Goal: Use online tool/utility: Utilize a website feature to perform a specific function

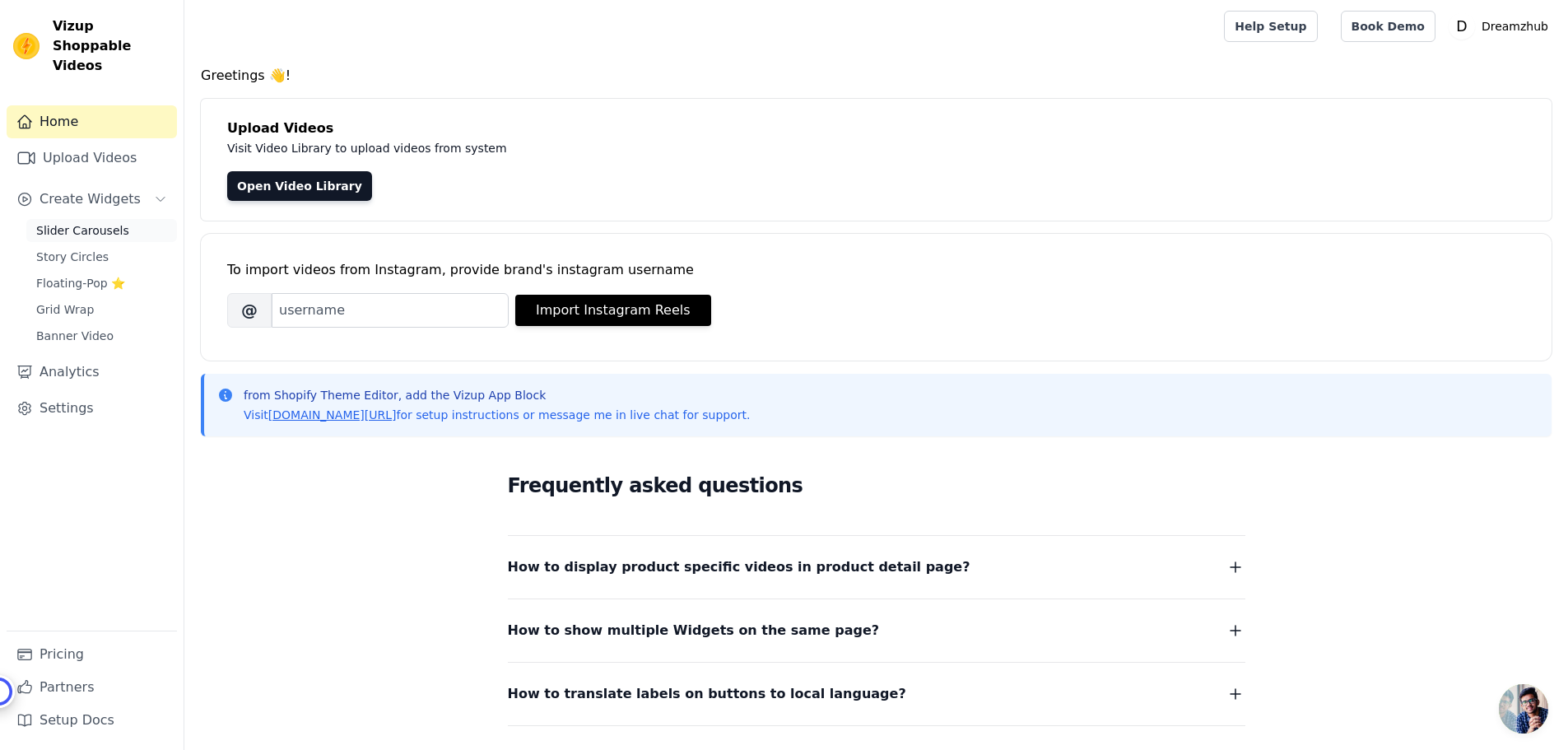
click at [90, 222] on span "Slider Carousels" at bounding box center [82, 230] width 93 height 17
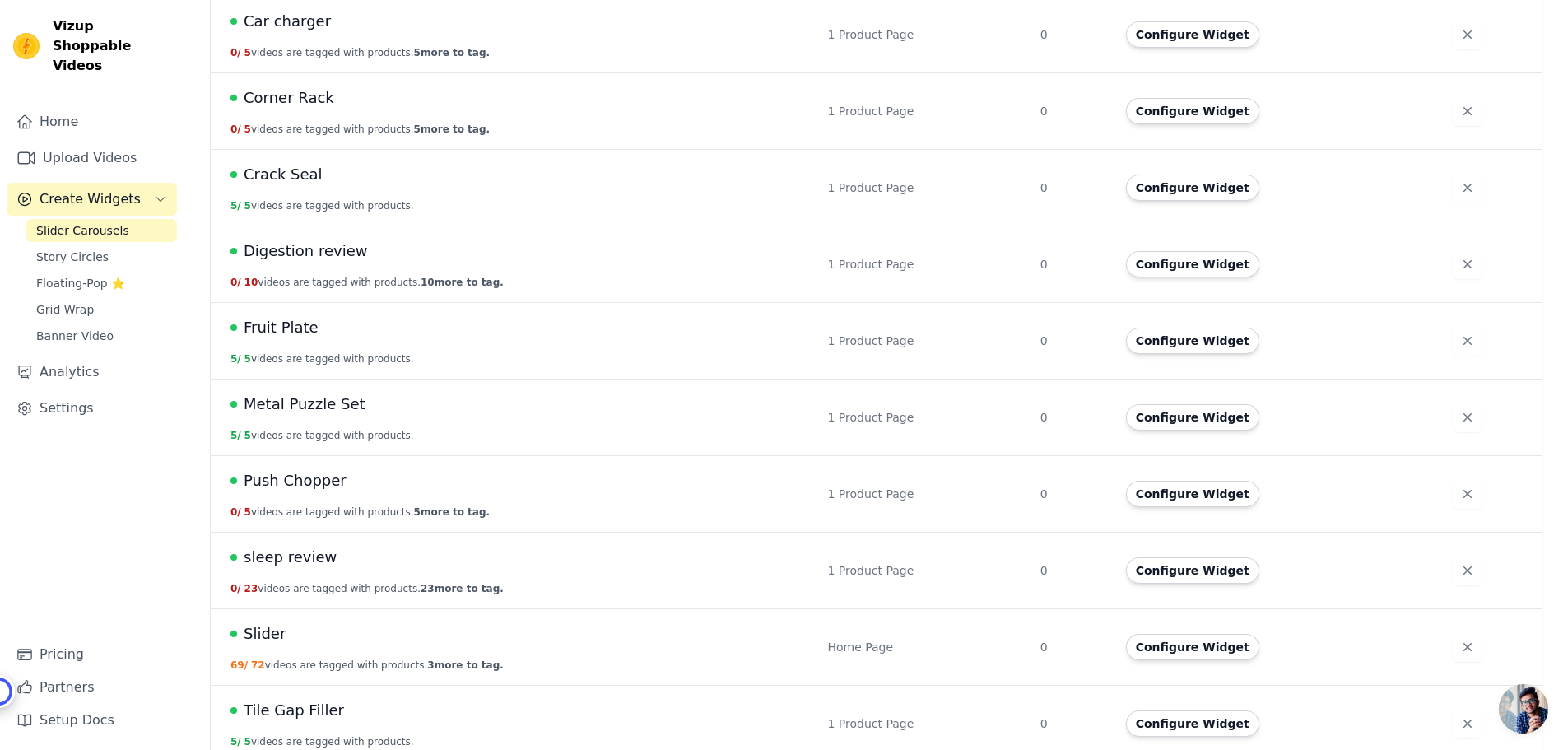
scroll to position [2522, 0]
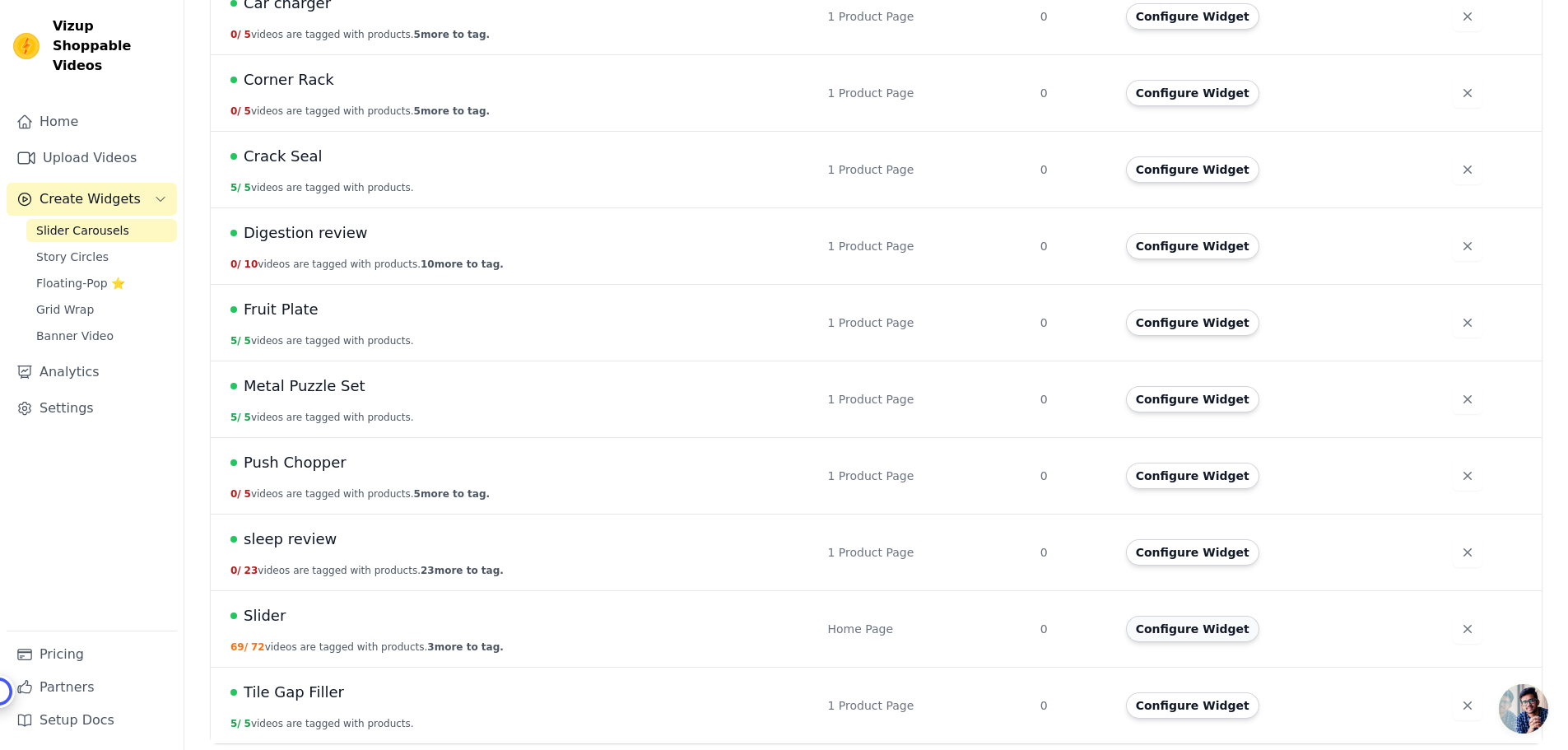
click at [1183, 634] on button "Configure Widget" at bounding box center [1192, 630] width 133 height 27
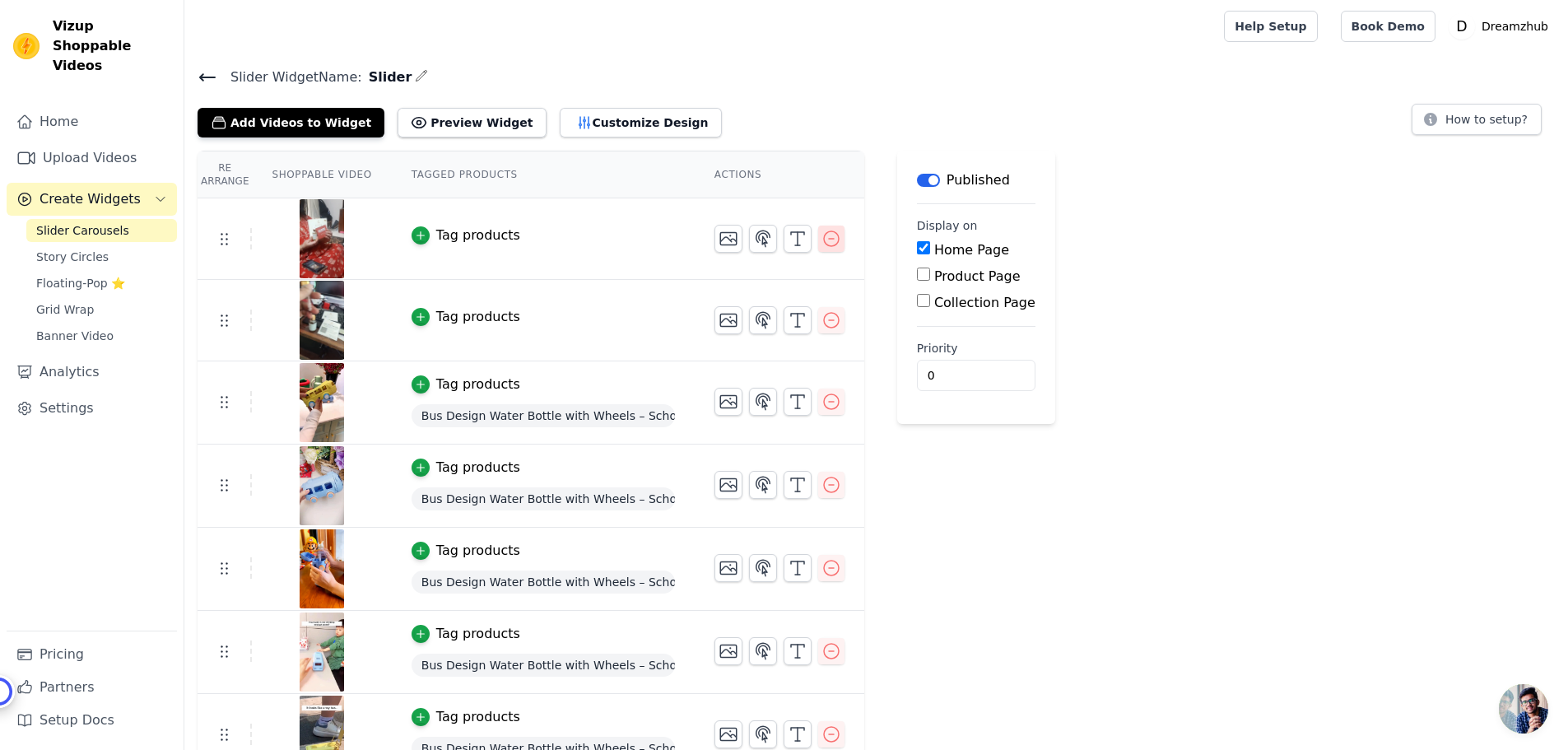
click at [821, 241] on icon "button" at bounding box center [831, 239] width 19 height 19
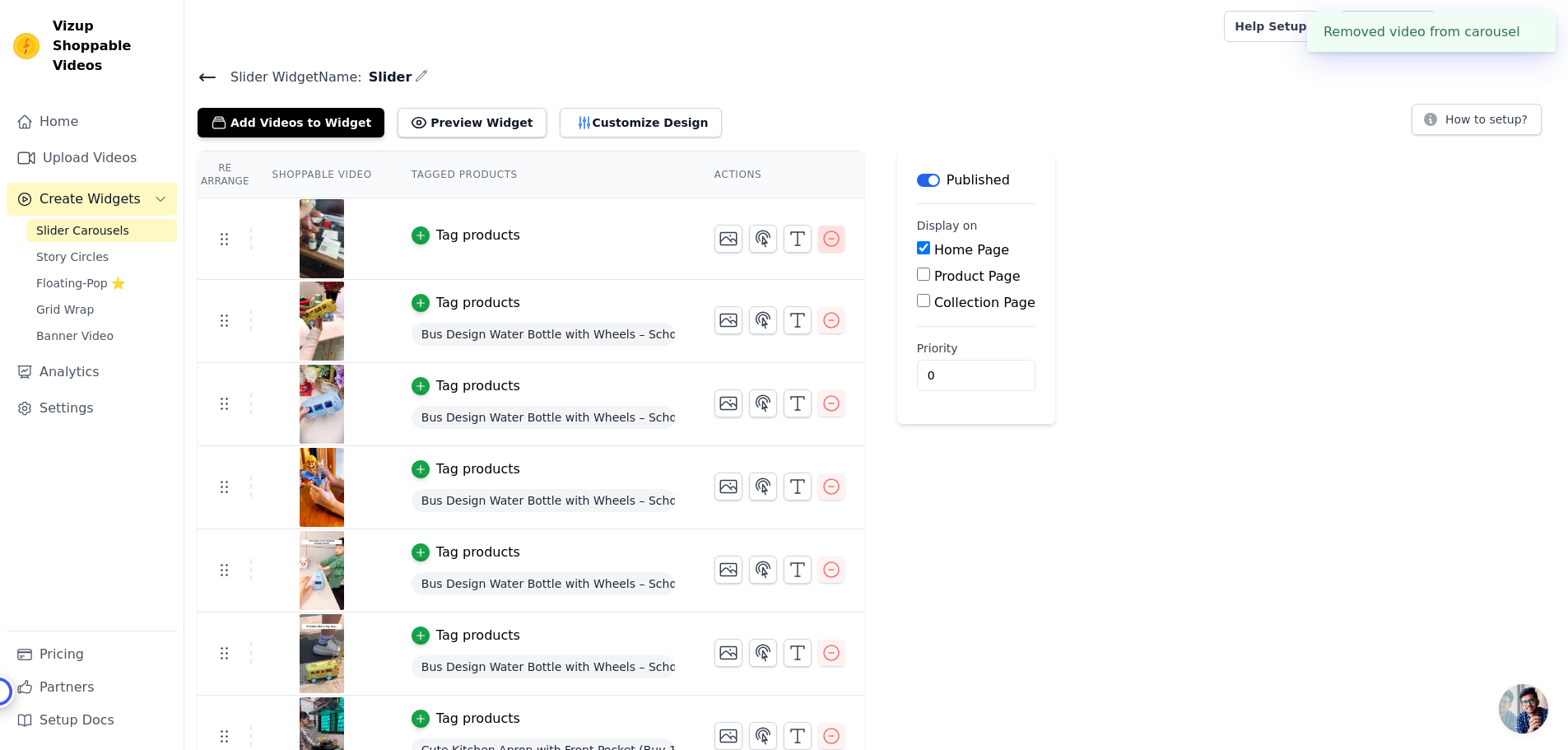
click at [821, 243] on icon "button" at bounding box center [831, 239] width 19 height 19
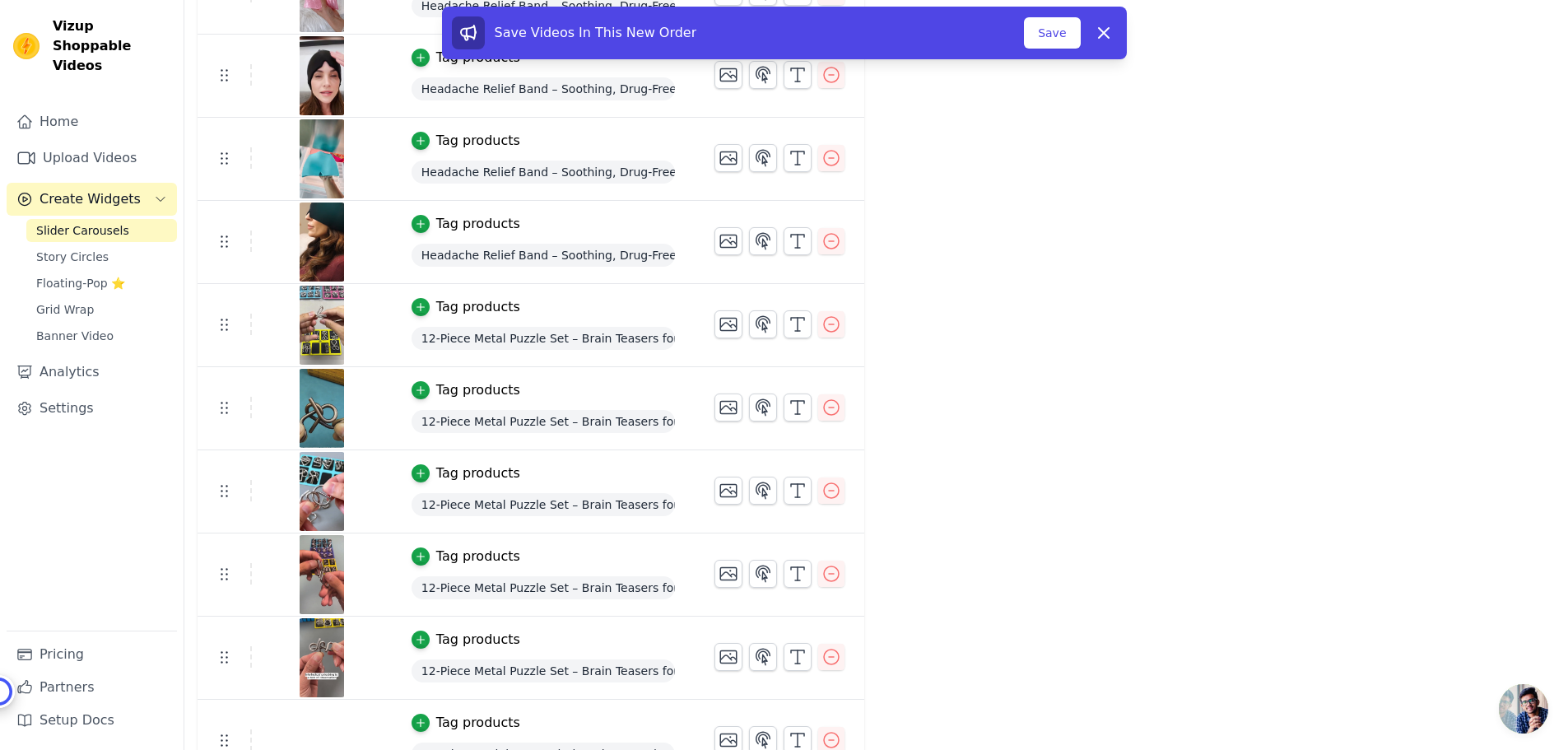
scroll to position [988, 0]
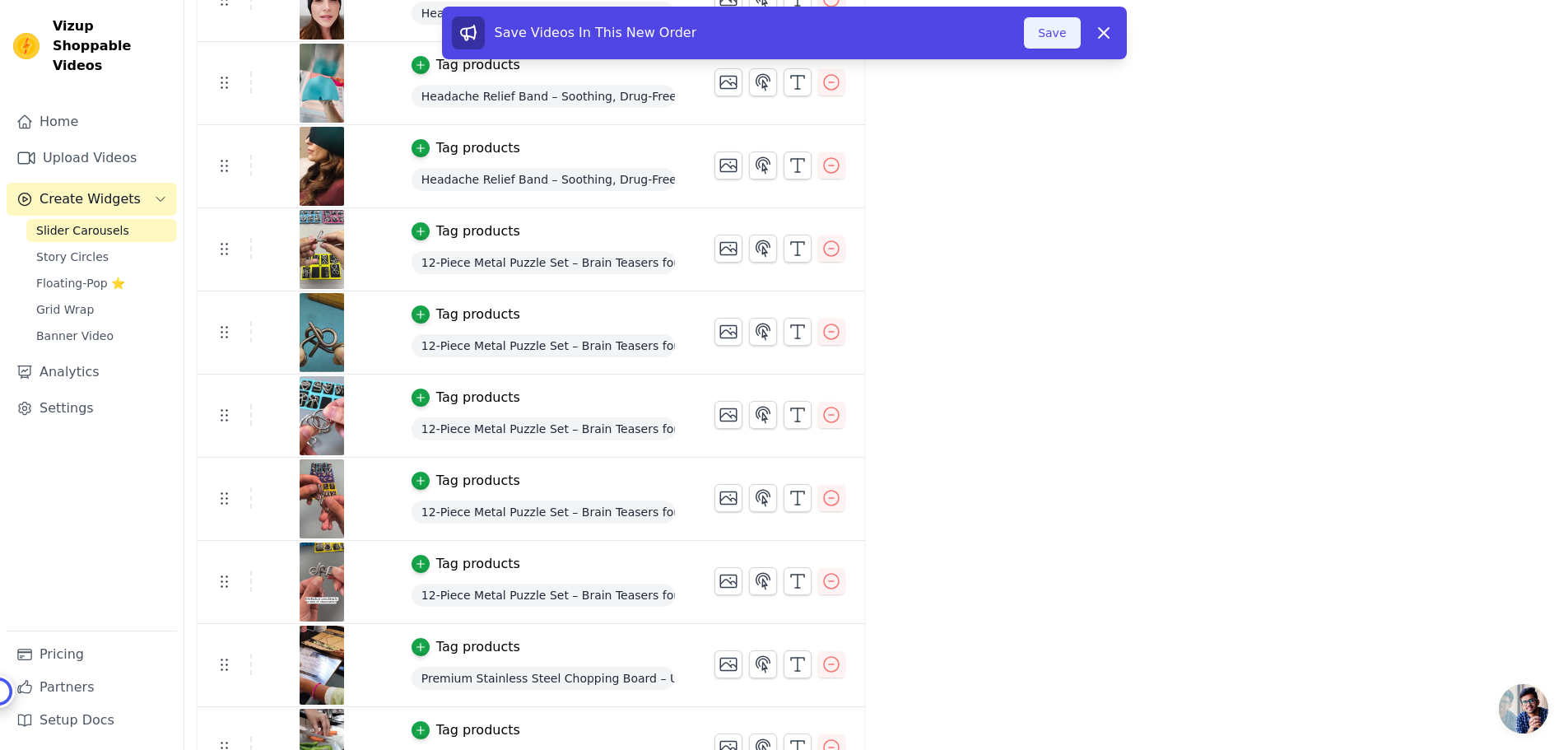
click at [1057, 31] on button "Save" at bounding box center [1051, 33] width 56 height 31
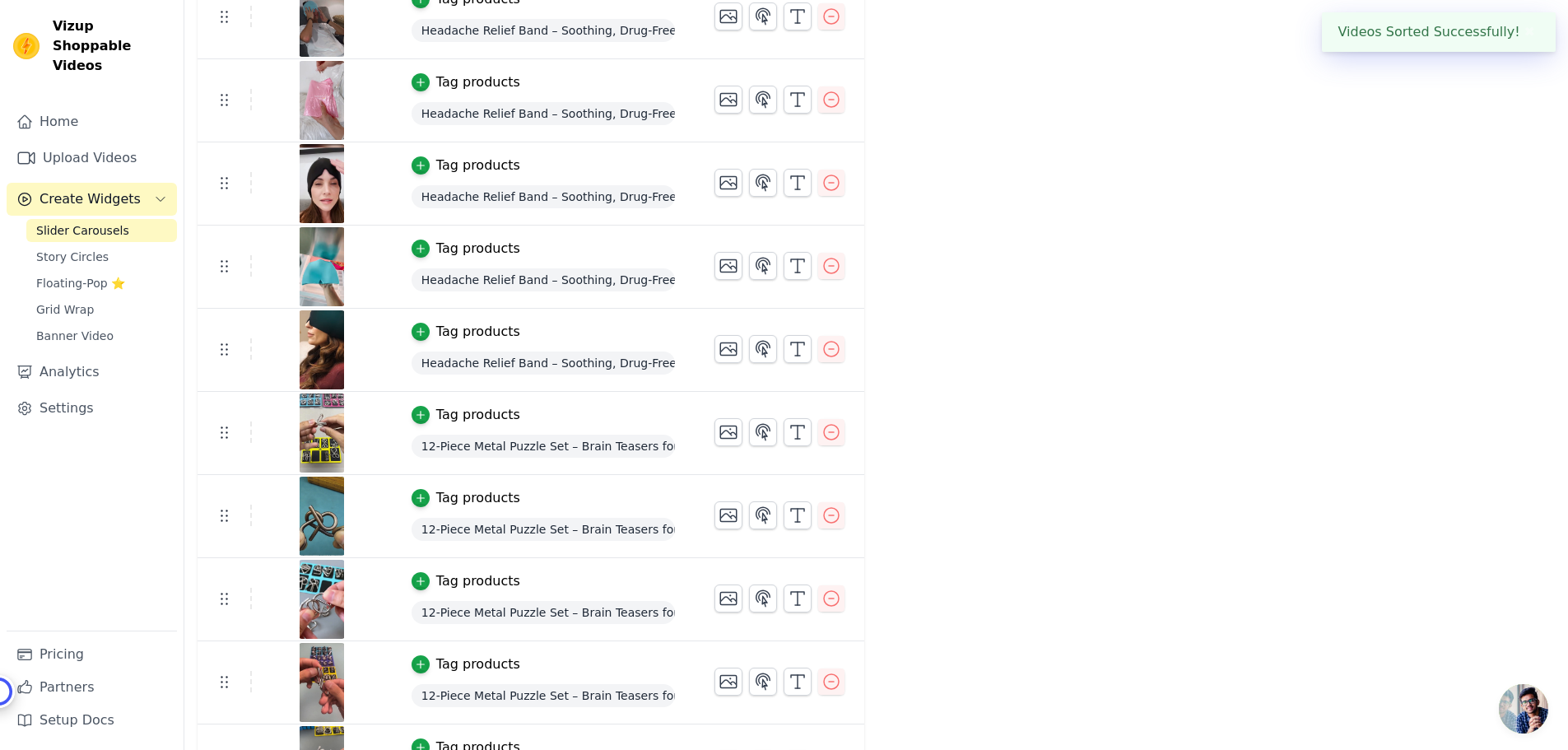
scroll to position [906, 0]
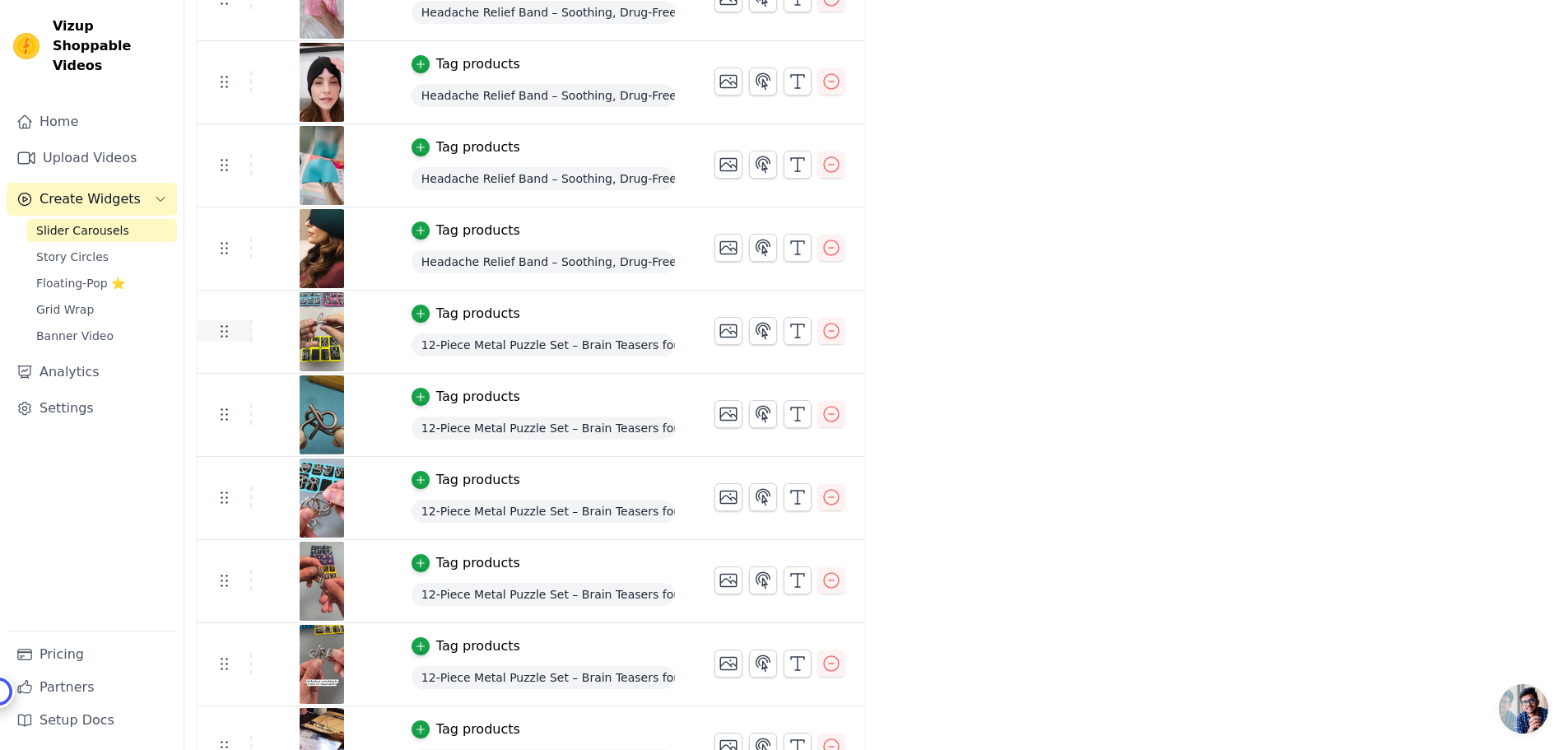
click at [223, 334] on icon at bounding box center [224, 331] width 19 height 19
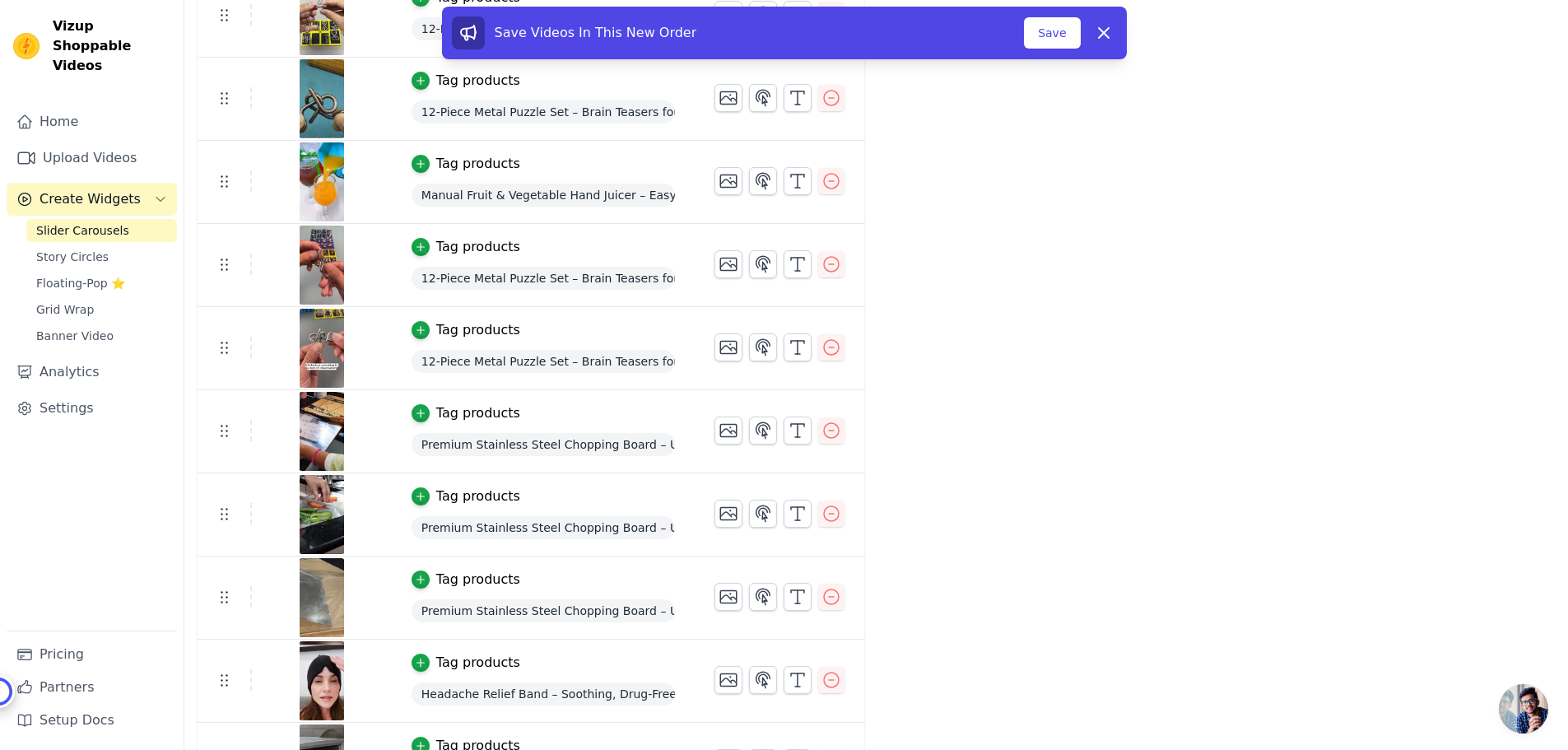
scroll to position [1318, 0]
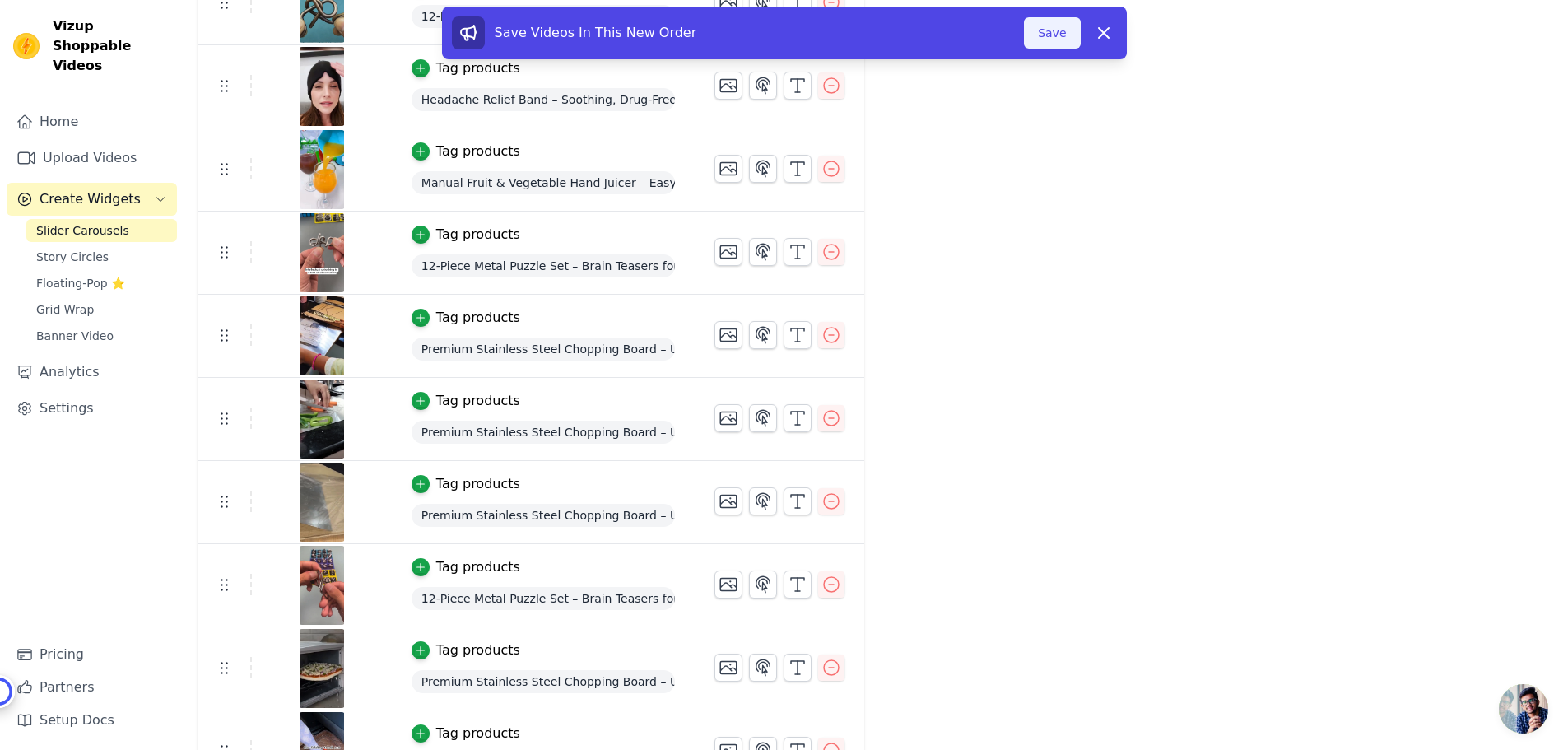
click at [1070, 35] on button "Save" at bounding box center [1051, 33] width 56 height 31
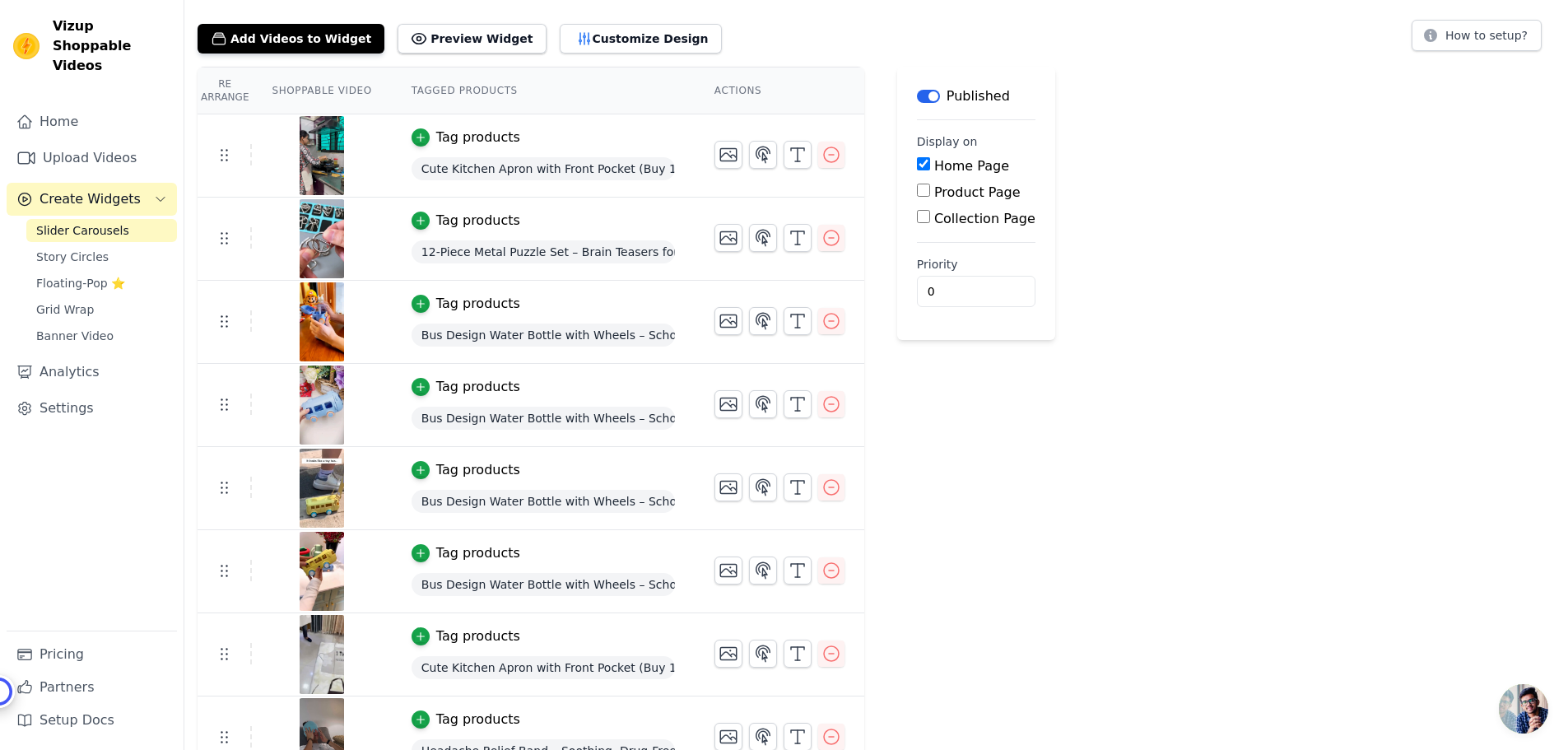
scroll to position [165, 0]
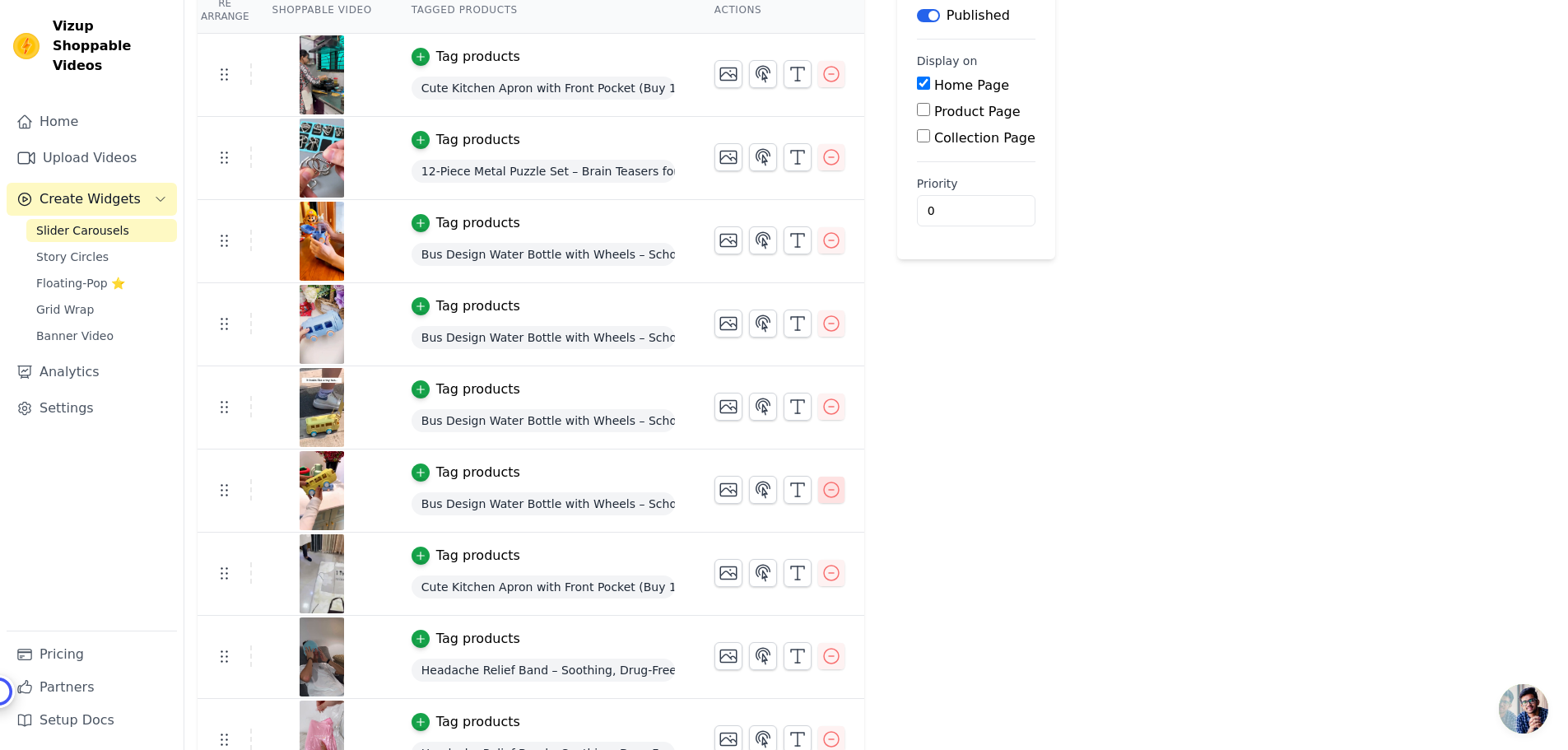
click at [822, 486] on icon "button" at bounding box center [831, 490] width 19 height 19
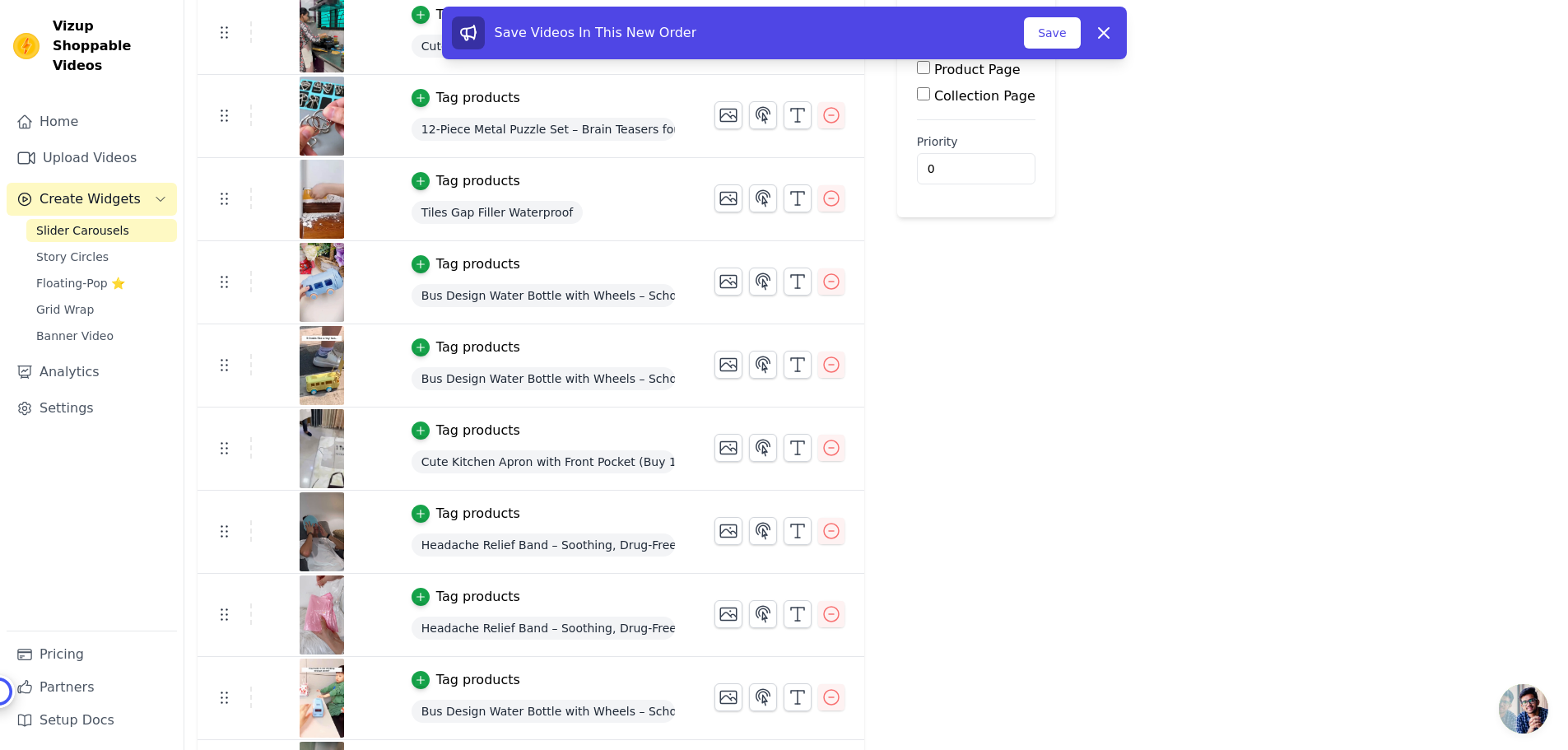
scroll to position [247, 0]
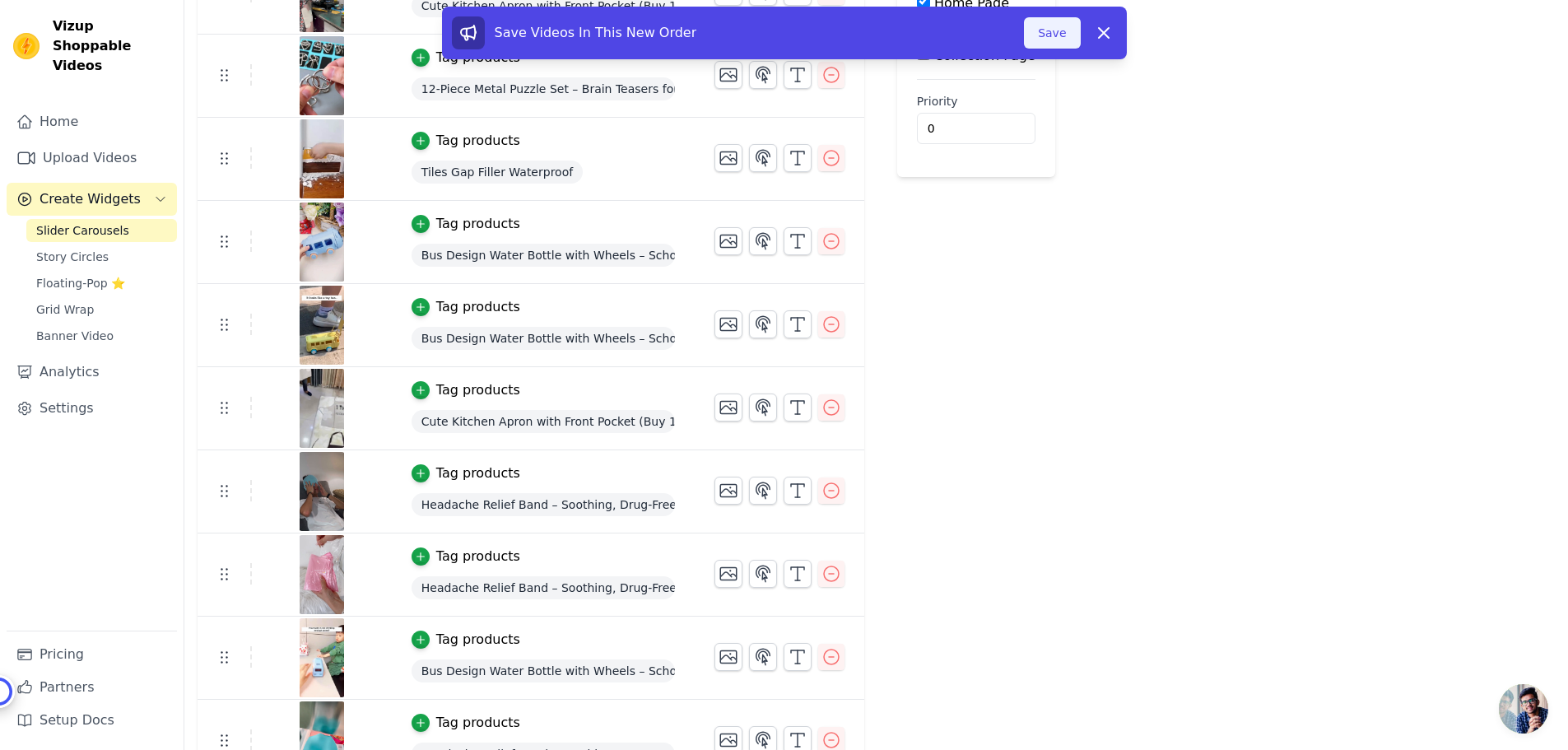
click at [1052, 38] on button "Save" at bounding box center [1051, 33] width 56 height 31
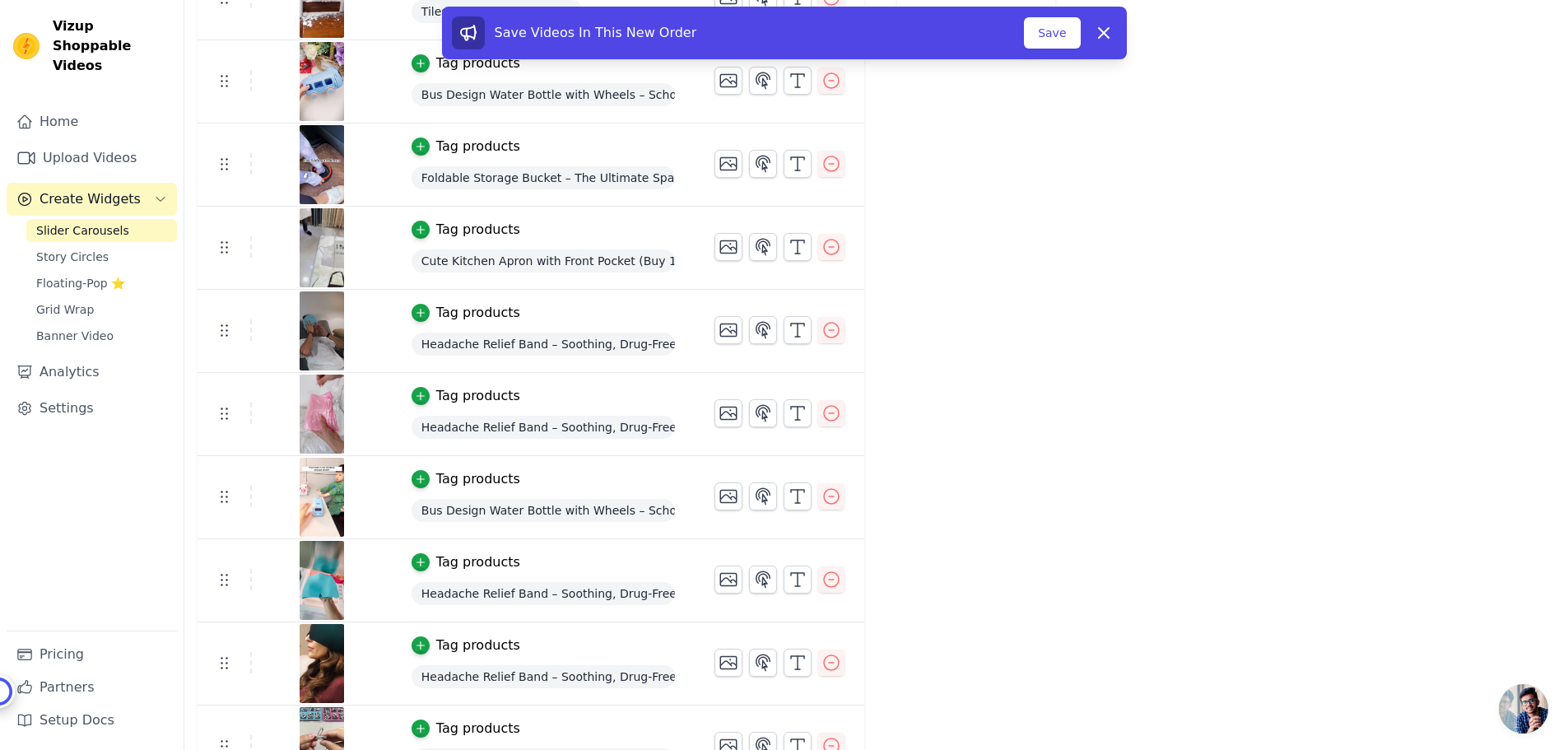
scroll to position [577, 0]
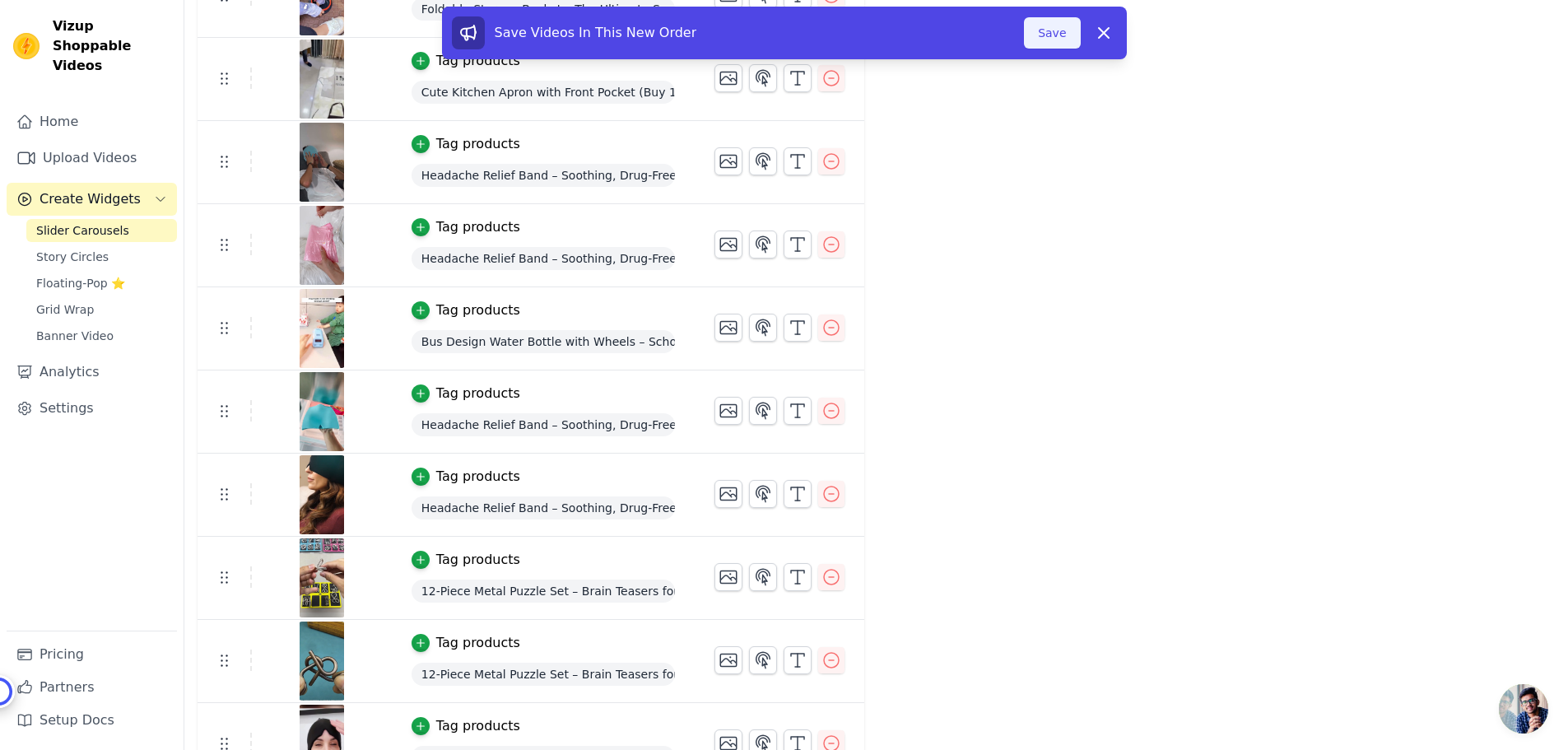
click at [1061, 30] on button "Save" at bounding box center [1051, 33] width 56 height 31
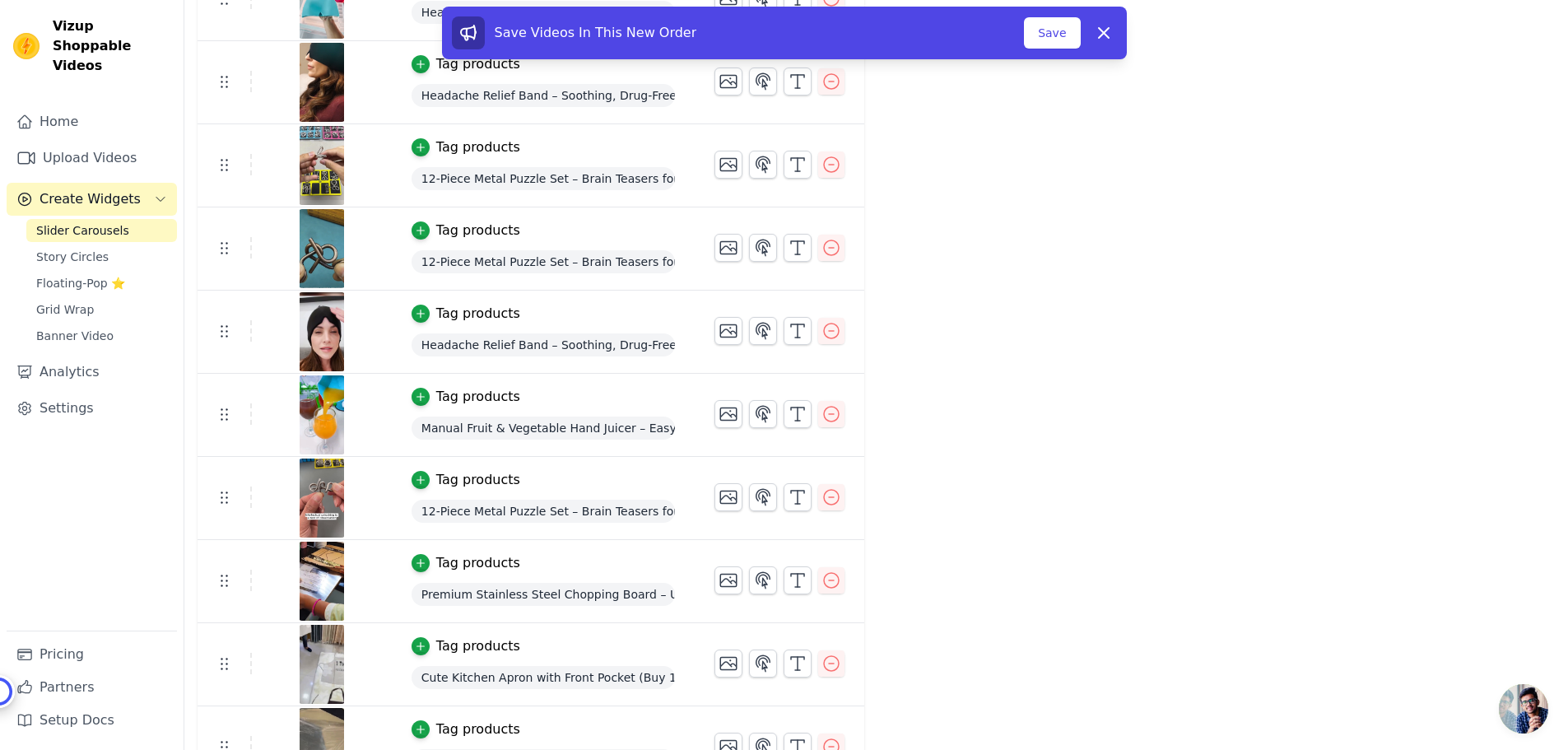
scroll to position [1318, 0]
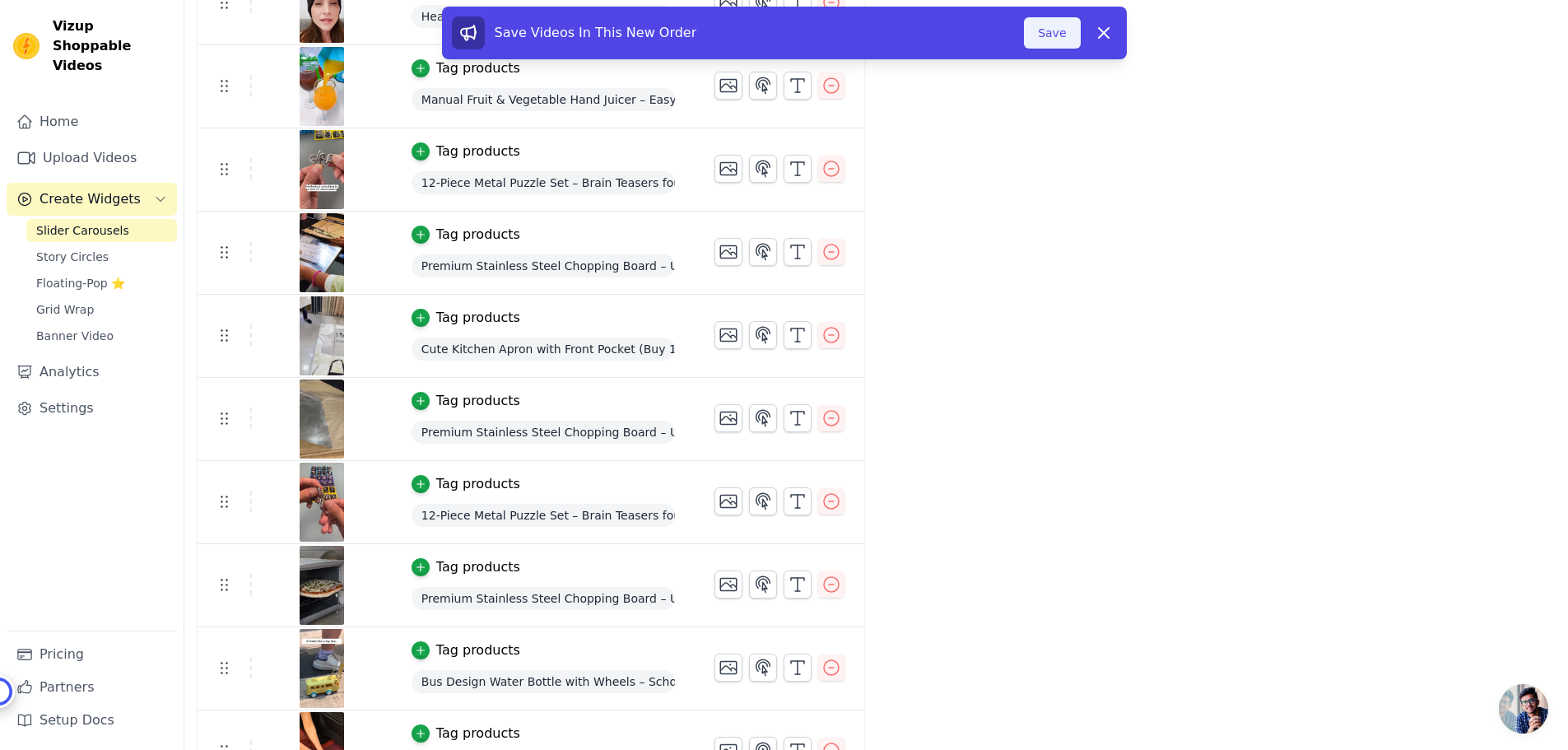
click at [1056, 30] on button "Save" at bounding box center [1051, 33] width 56 height 31
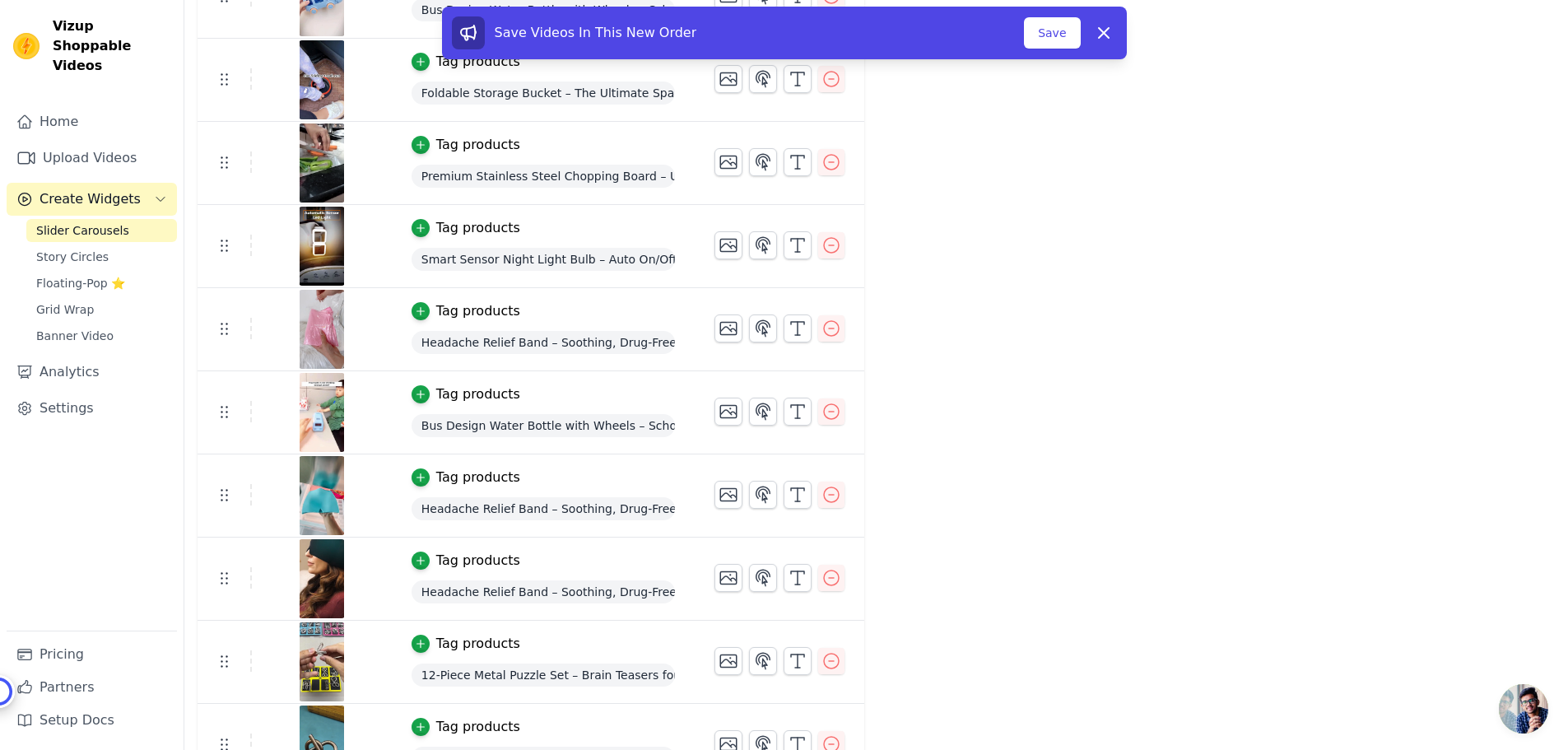
scroll to position [498, 0]
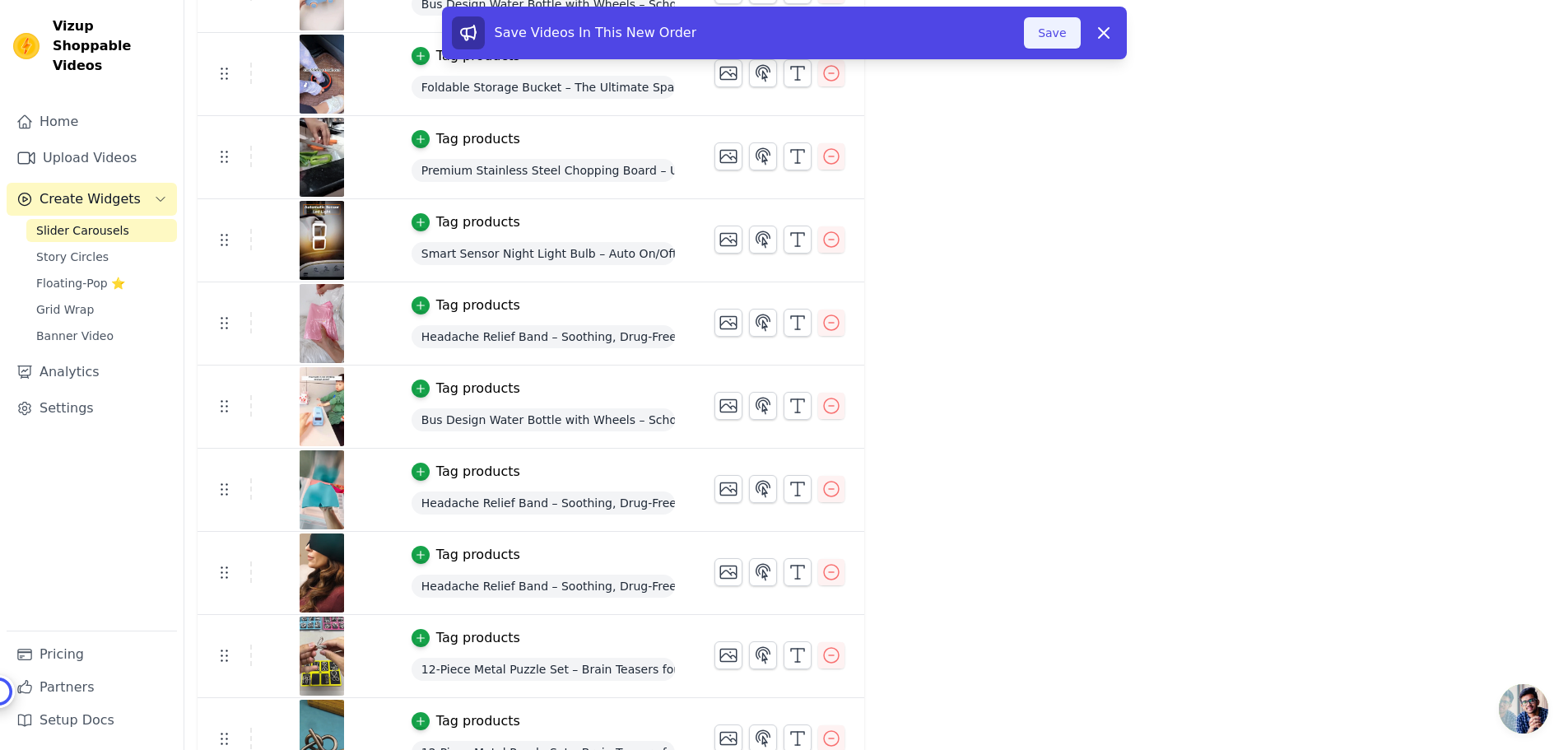
click at [1058, 28] on button "Save" at bounding box center [1051, 33] width 56 height 31
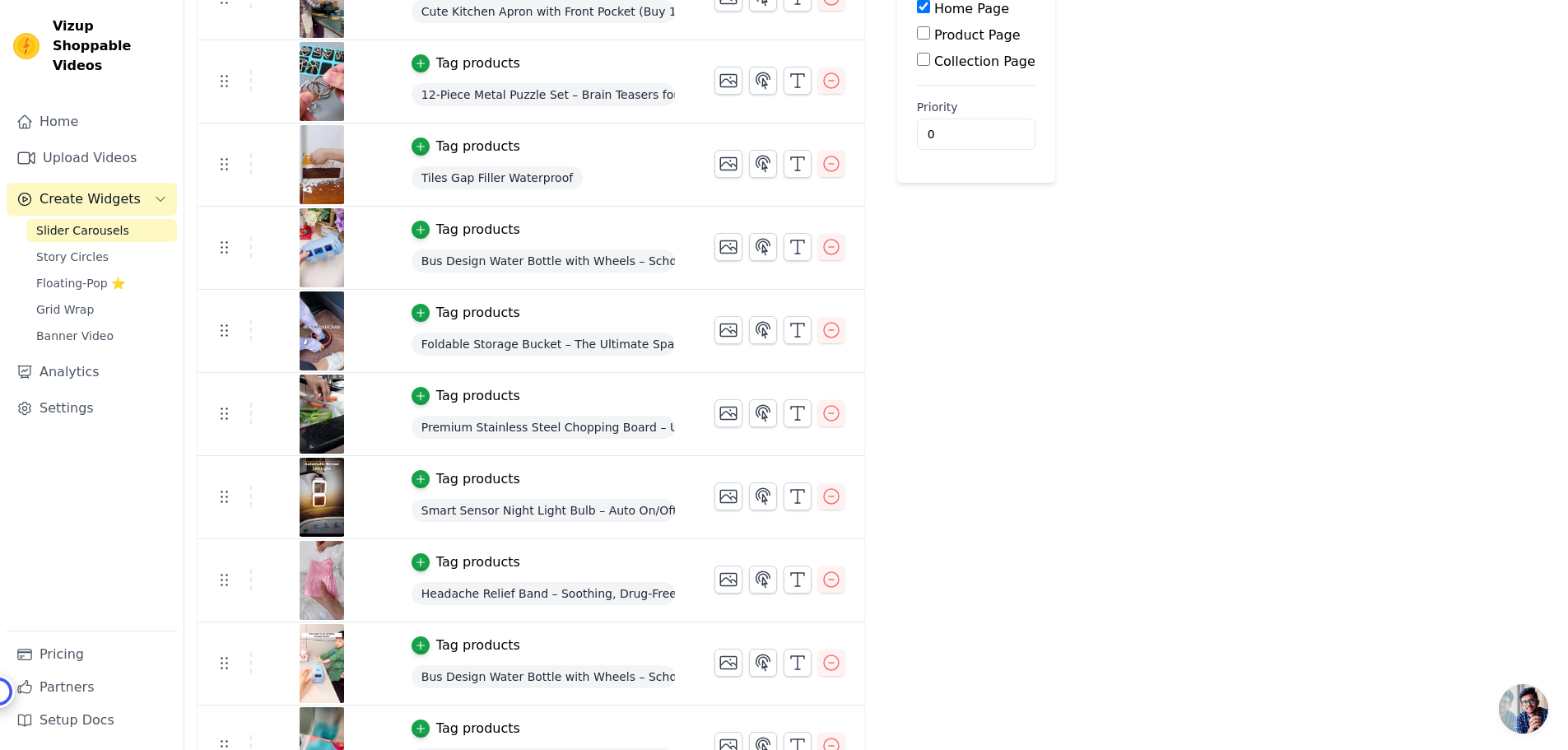
scroll to position [203, 0]
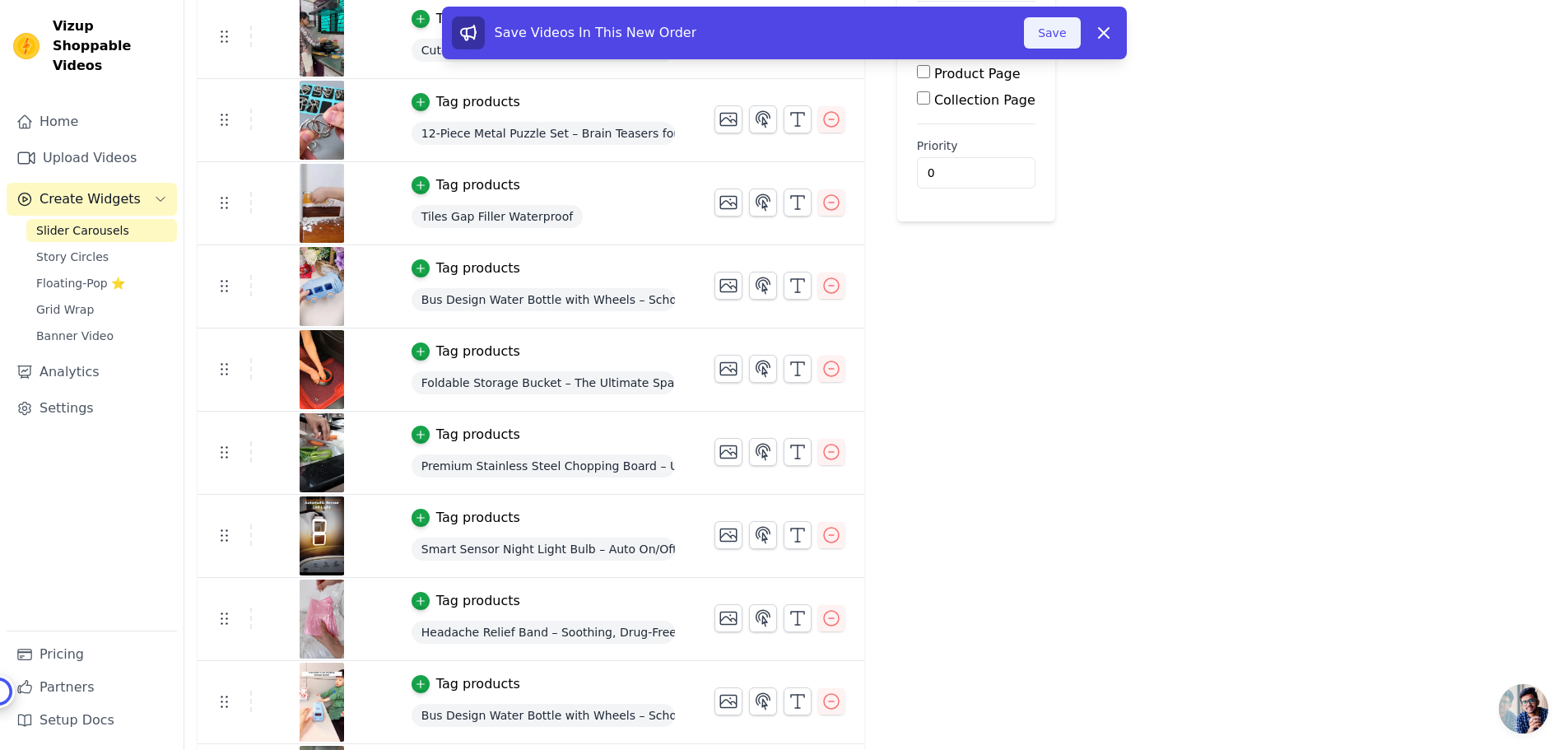
click at [1059, 30] on button "Save" at bounding box center [1051, 33] width 56 height 31
